Goal: Navigation & Orientation: Find specific page/section

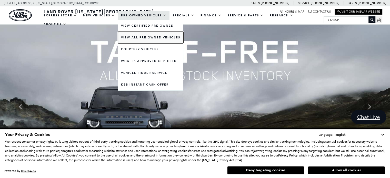
click at [146, 38] on link "View All Pre-Owned Vehicles" at bounding box center [150, 38] width 65 height 12
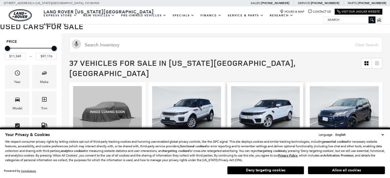
scroll to position [49, 0]
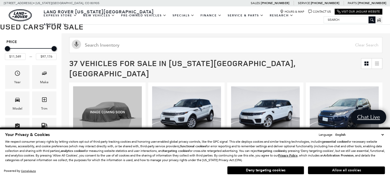
click at [360, 170] on button "Allow all cookies" at bounding box center [346, 171] width 77 height 8
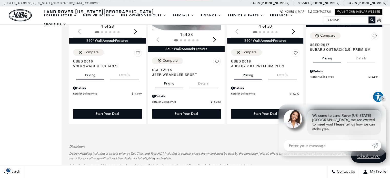
scroll to position [871, 0]
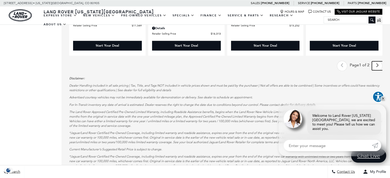
click at [383, 61] on link "Next - Page" at bounding box center [377, 65] width 11 height 9
